Goal: Task Accomplishment & Management: Use online tool/utility

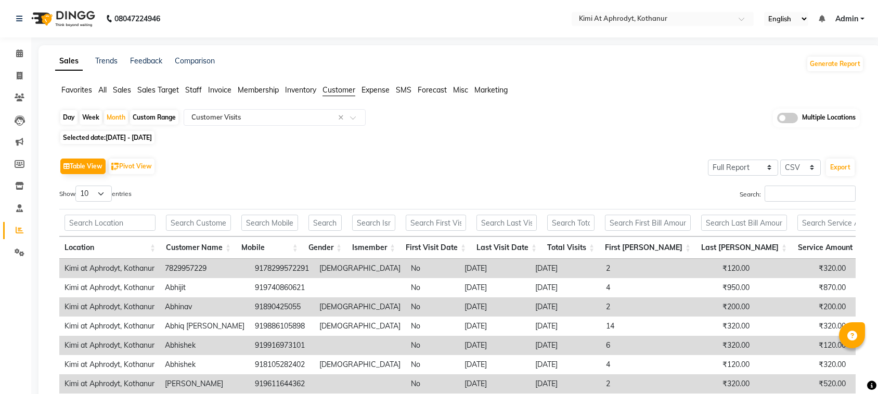
select select "full_report"
select select "csv"
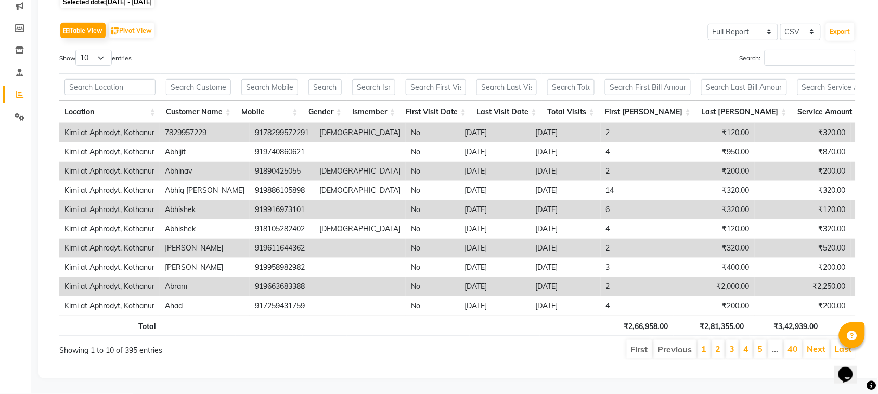
click at [506, 50] on div "Search:" at bounding box center [661, 60] width 391 height 20
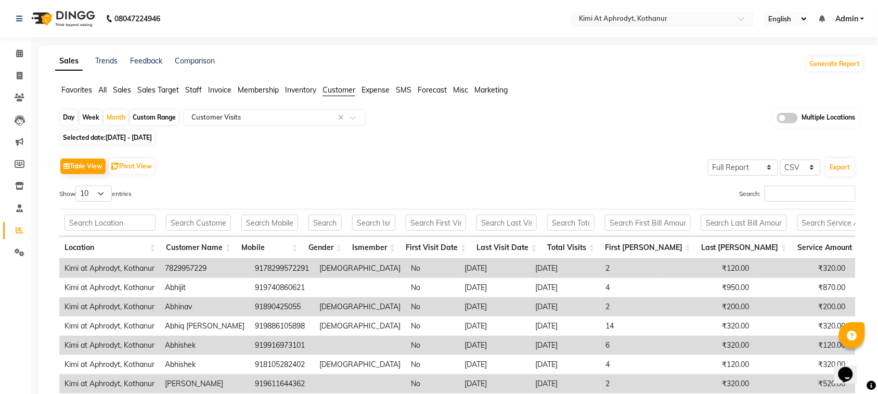
click at [707, 21] on input "text" at bounding box center [652, 20] width 151 height 10
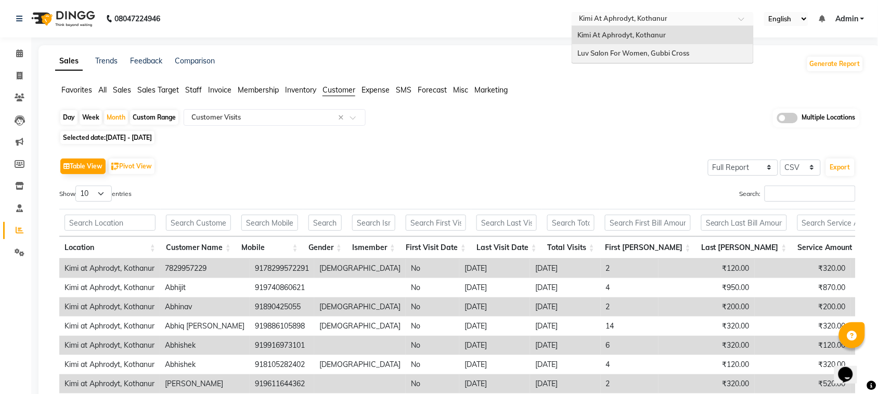
click at [698, 47] on div "Luv Salon For Women, Gubbi Cross" at bounding box center [662, 53] width 181 height 19
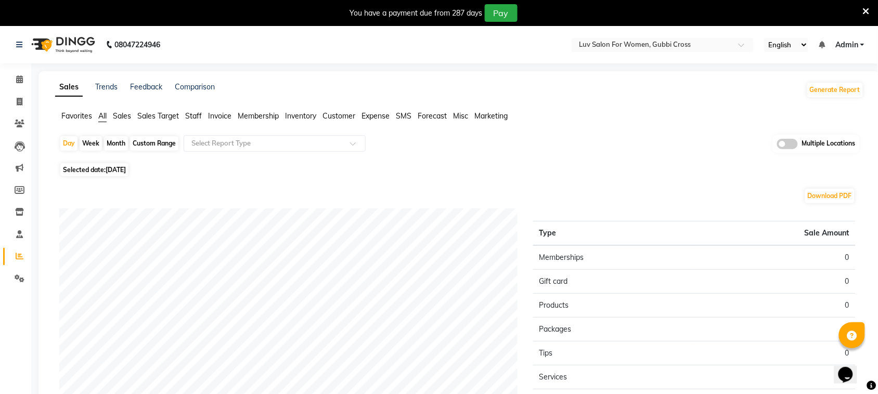
click at [870, 11] on div "You have a payment due from 287 days Pay" at bounding box center [439, 13] width 878 height 26
click at [869, 9] on icon at bounding box center [866, 11] width 7 height 9
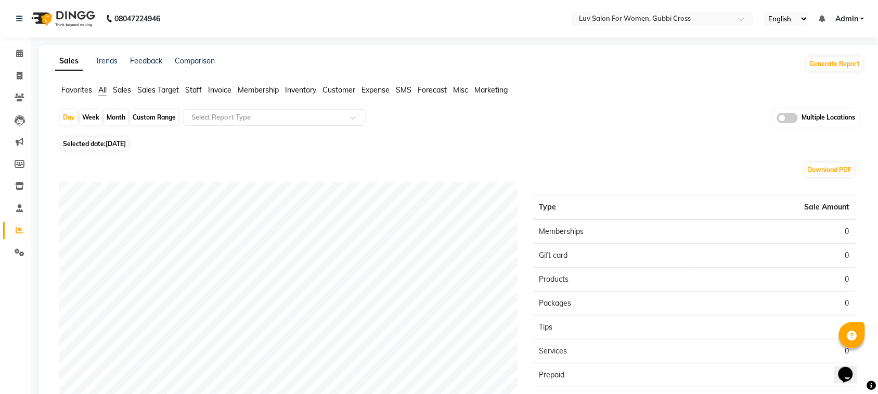
click at [341, 88] on span "Customer" at bounding box center [339, 89] width 33 height 9
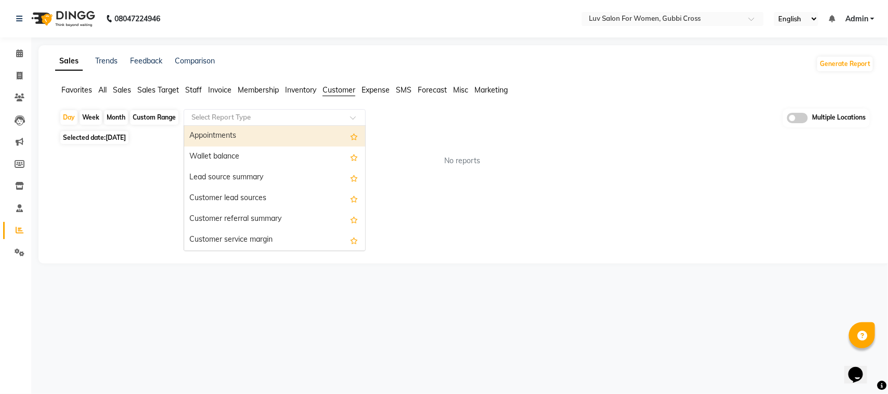
click at [350, 119] on span at bounding box center [356, 120] width 13 height 10
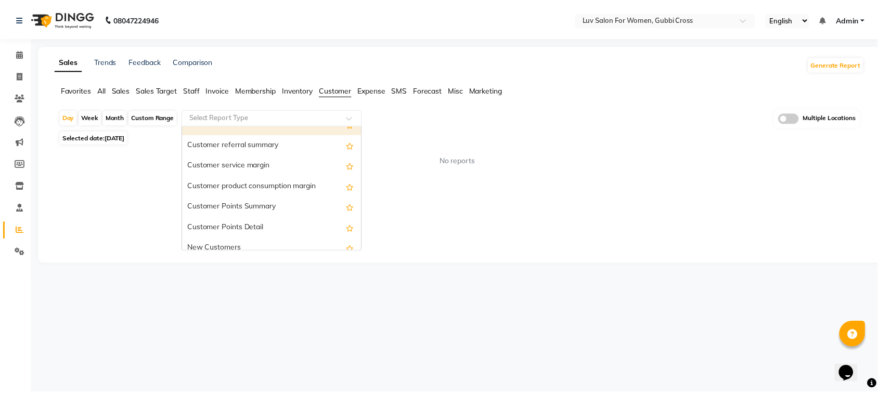
scroll to position [145, 0]
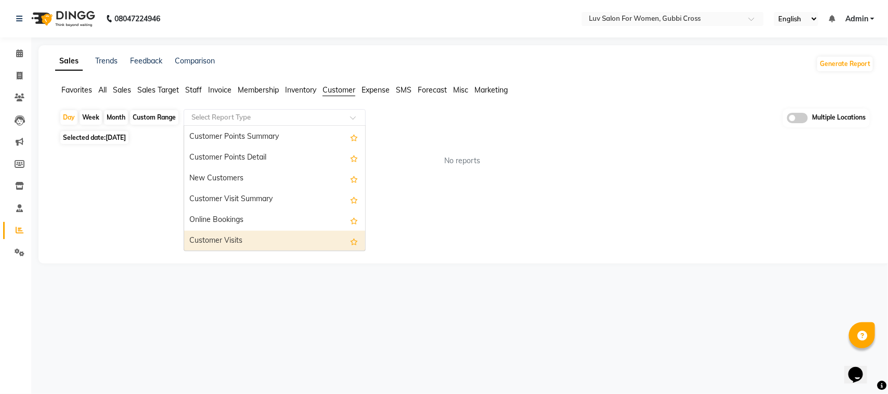
click at [274, 240] on div "Customer Visits" at bounding box center [274, 241] width 181 height 21
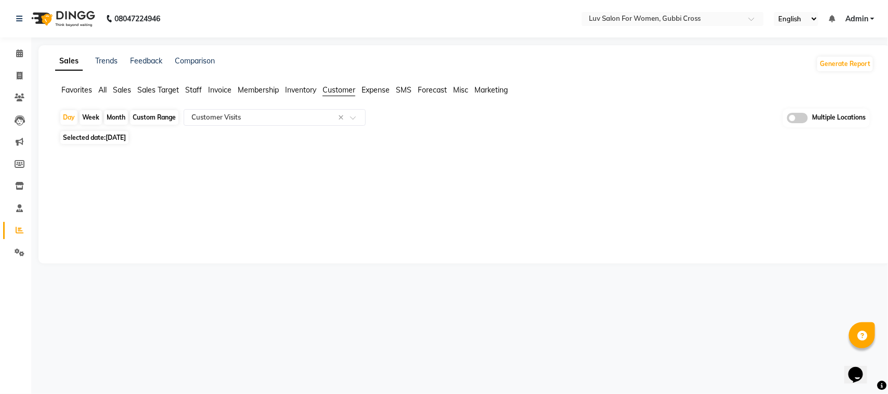
click at [115, 118] on div "Month" at bounding box center [116, 117] width 24 height 15
select select "9"
select select "2025"
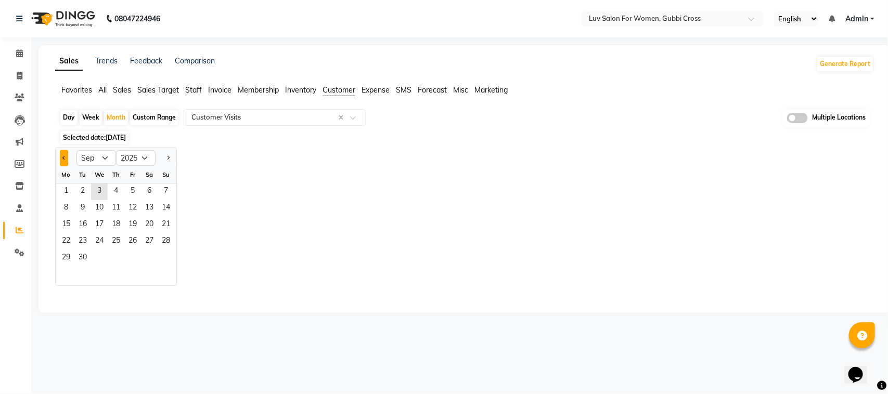
click at [61, 159] on button "Previous month" at bounding box center [64, 158] width 8 height 17
select select "8"
click at [133, 191] on span "1" at bounding box center [132, 192] width 17 height 17
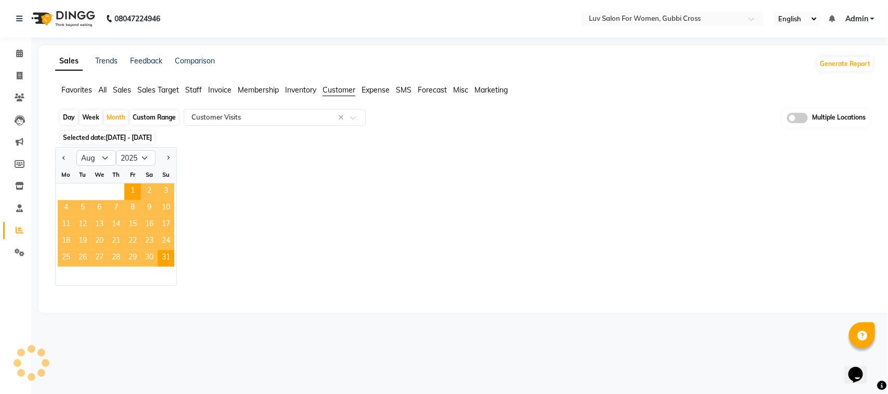
select select "full_report"
select select "csv"
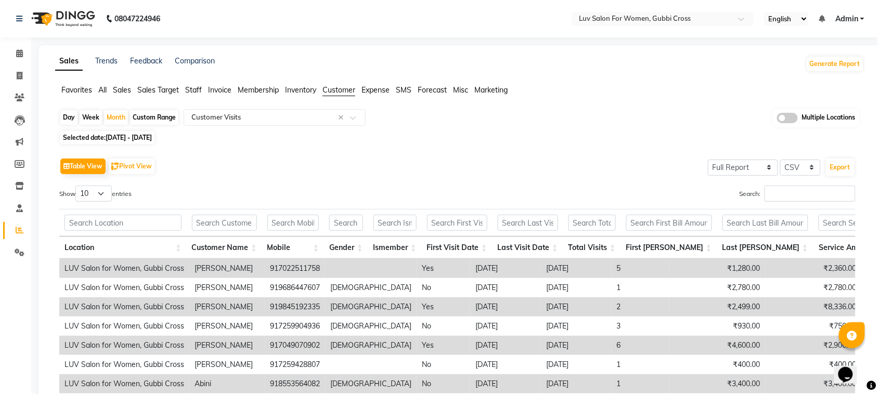
click at [553, 141] on div "Selected date: 01-08-2025 - 31-08-2025" at bounding box center [461, 137] width 805 height 11
click at [566, 134] on div "Selected date: 01-08-2025 - 31-08-2025" at bounding box center [461, 137] width 805 height 11
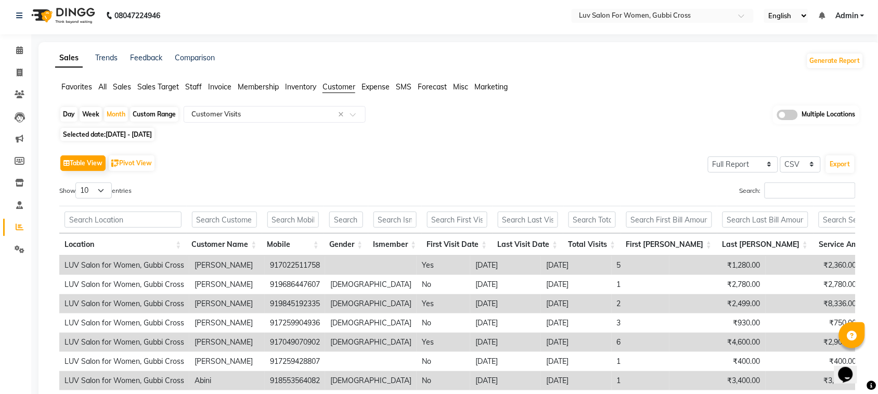
scroll to position [0, 0]
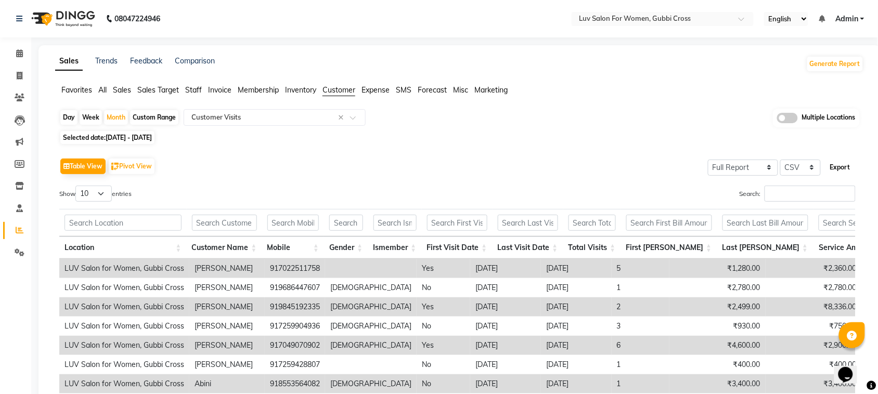
click at [838, 167] on button "Export" at bounding box center [840, 168] width 29 height 18
click at [194, 90] on span "Staff" at bounding box center [193, 89] width 17 height 9
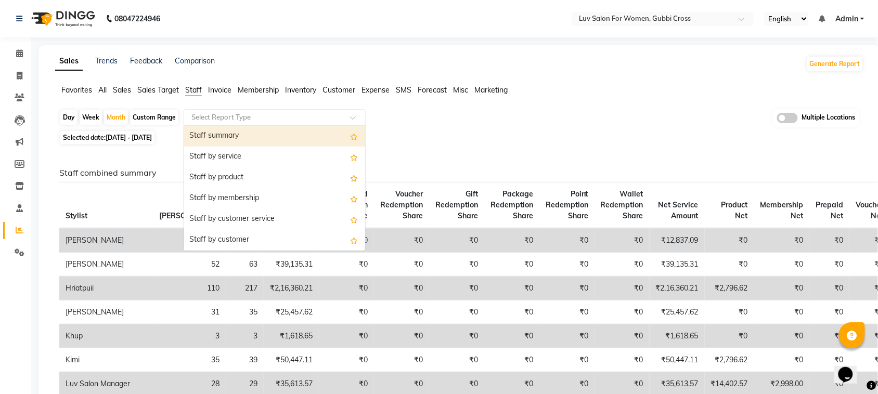
click at [336, 115] on input "text" at bounding box center [264, 117] width 150 height 10
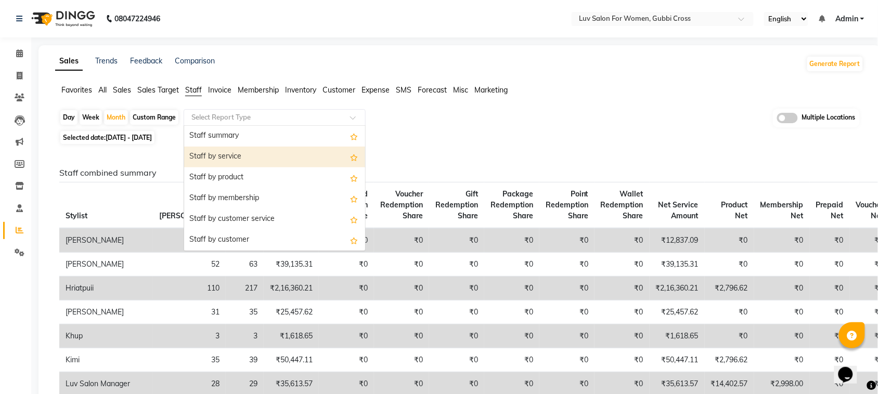
click at [316, 155] on div "Staff by service" at bounding box center [274, 157] width 181 height 21
select select "full_report"
select select "csv"
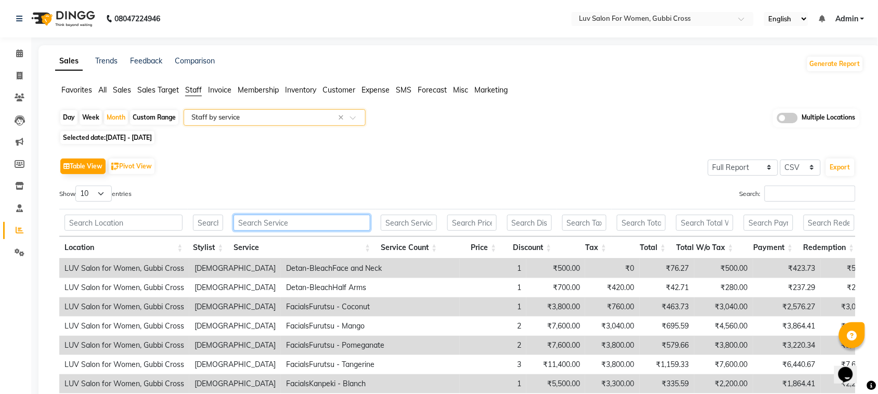
click at [303, 220] on input "text" at bounding box center [302, 223] width 137 height 16
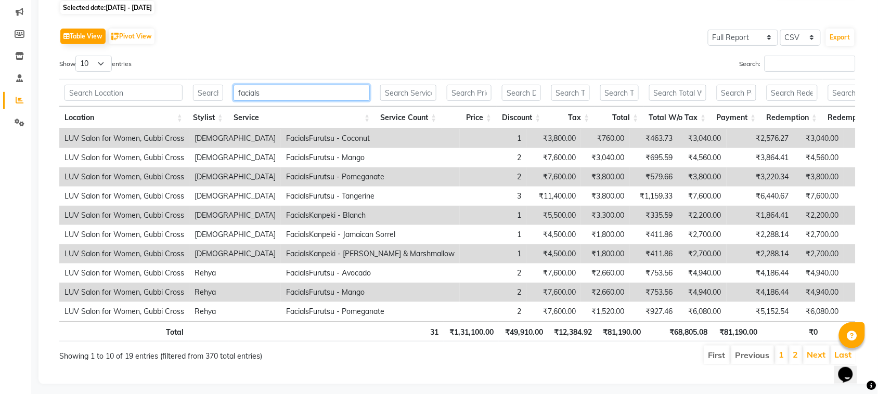
type input "facials"
click at [105, 66] on select "10 25 50 100" at bounding box center [93, 64] width 36 height 16
select select "25"
click at [77, 56] on select "10 25 50 100" at bounding box center [93, 64] width 36 height 16
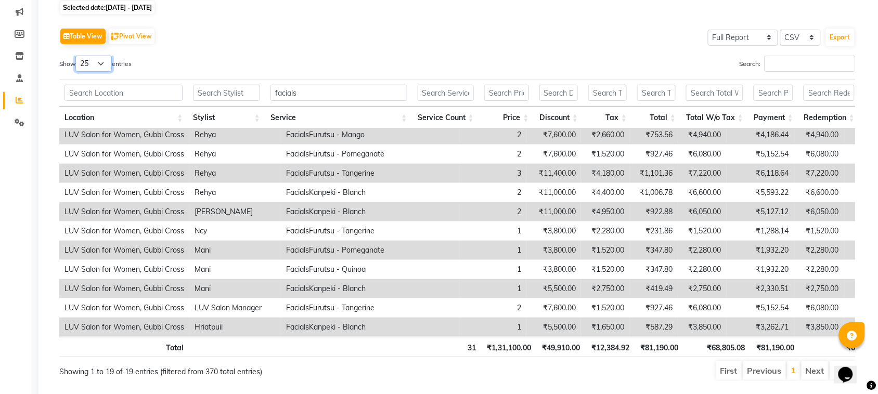
scroll to position [167, 0]
